Goal: Task Accomplishment & Management: Manage account settings

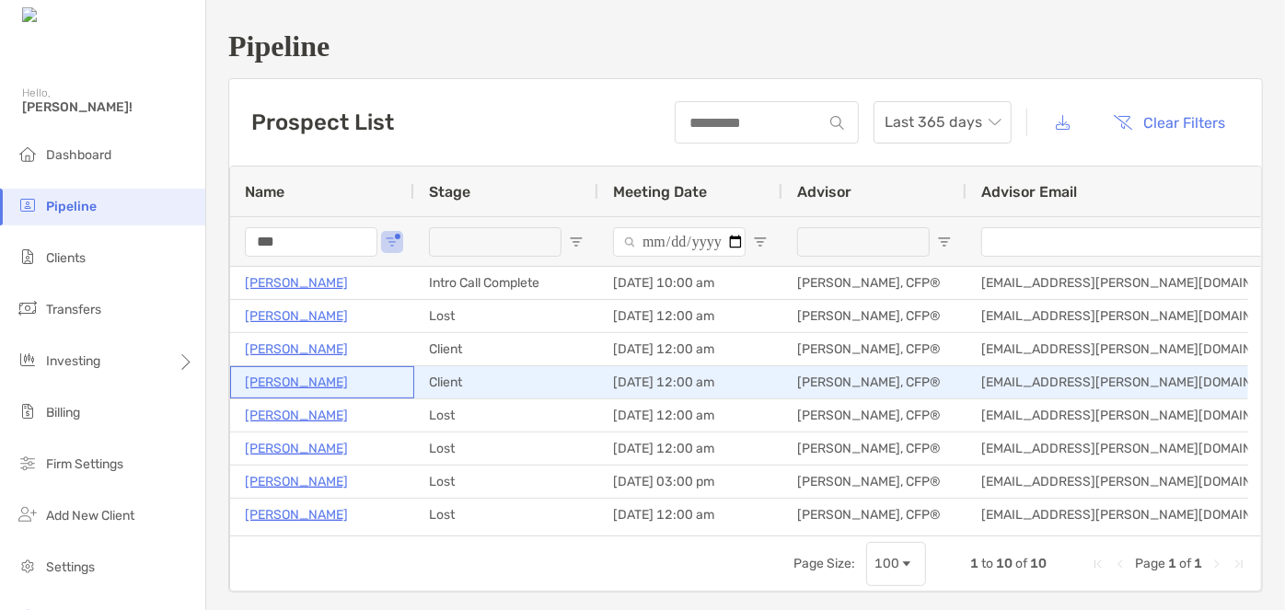
click at [314, 381] on p "[PERSON_NAME]" at bounding box center [296, 382] width 103 height 23
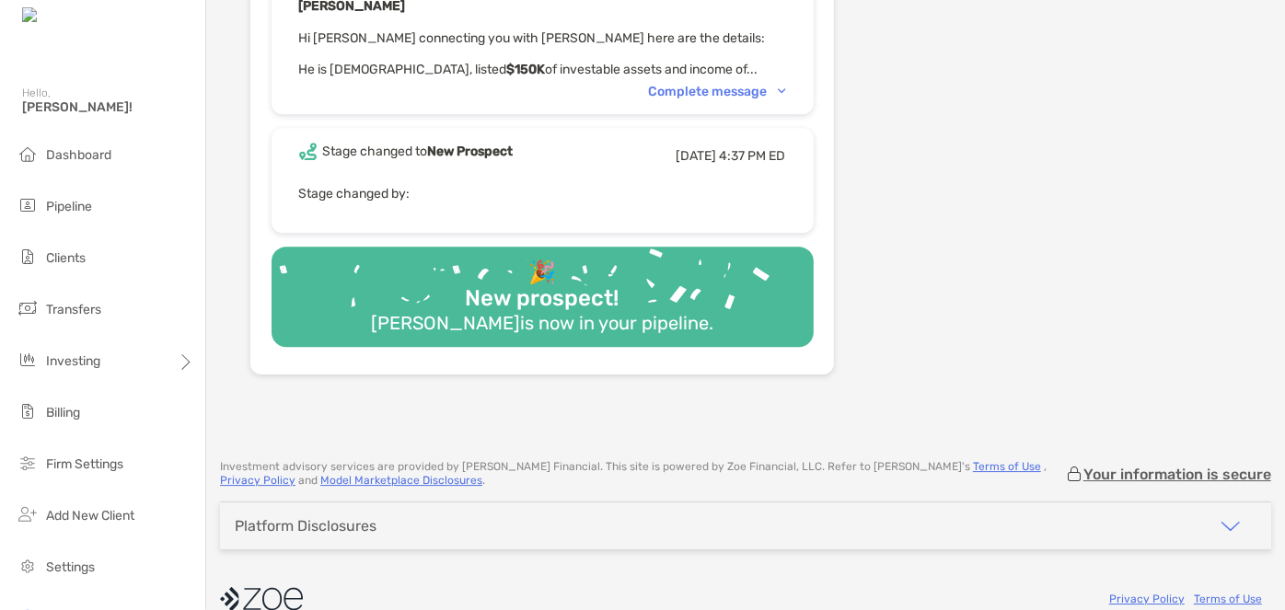
scroll to position [2475, 0]
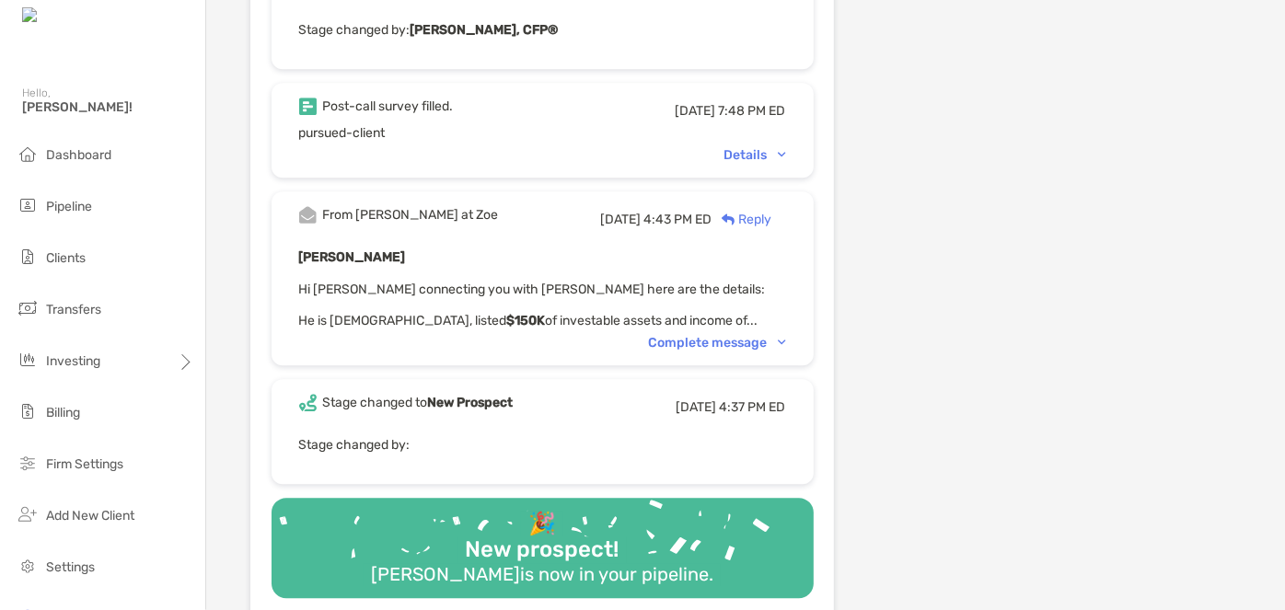
click at [701, 335] on div "Complete message" at bounding box center [717, 343] width 137 height 16
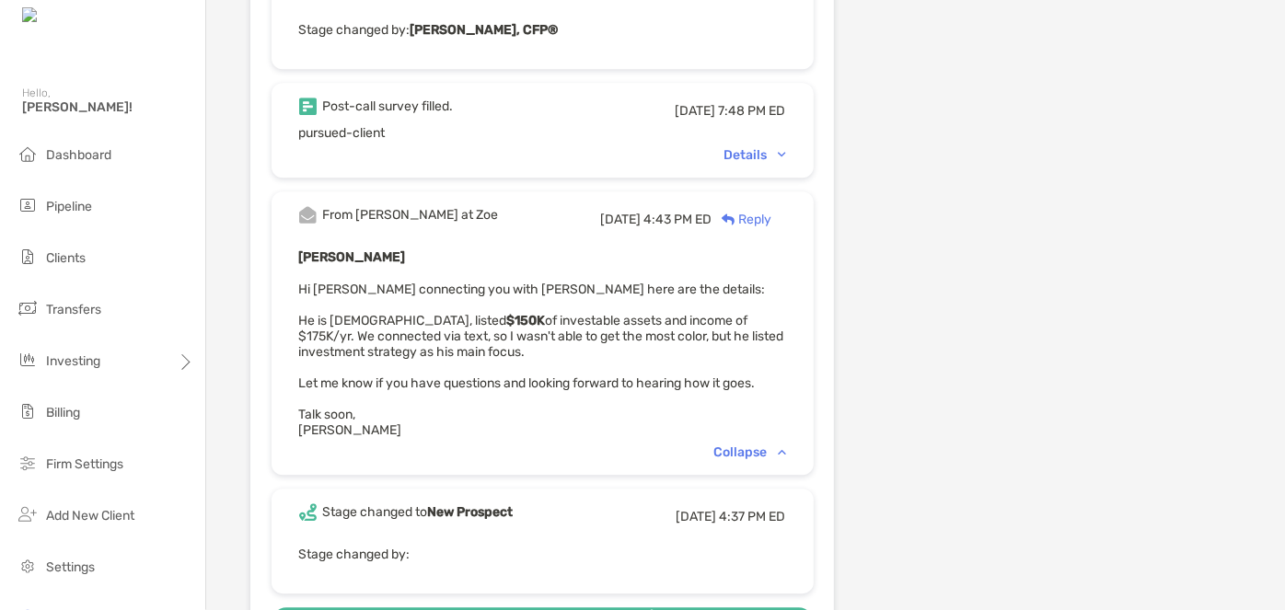
click at [786, 147] on div "Details" at bounding box center [756, 155] width 62 height 16
